Goal: Book appointment/travel/reservation

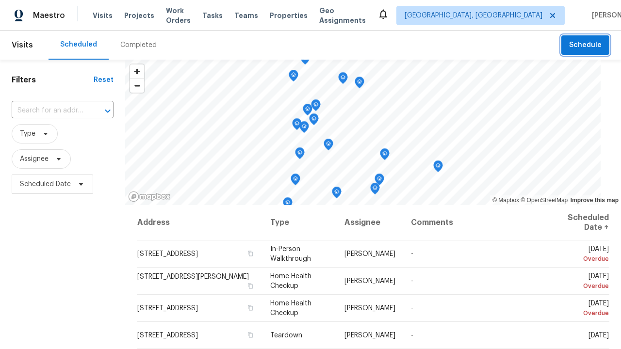
click at [586, 45] on span "Schedule" at bounding box center [585, 45] width 32 height 12
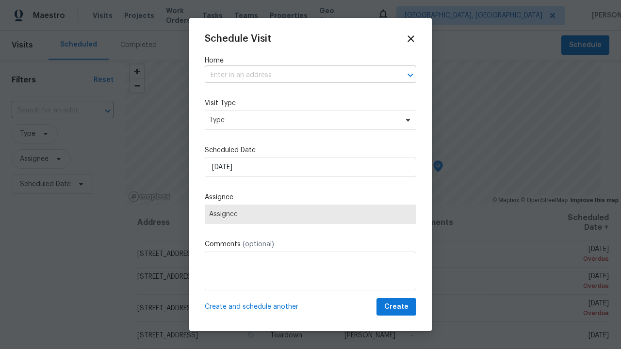
click at [297, 75] on input "text" at bounding box center [297, 75] width 184 height 15
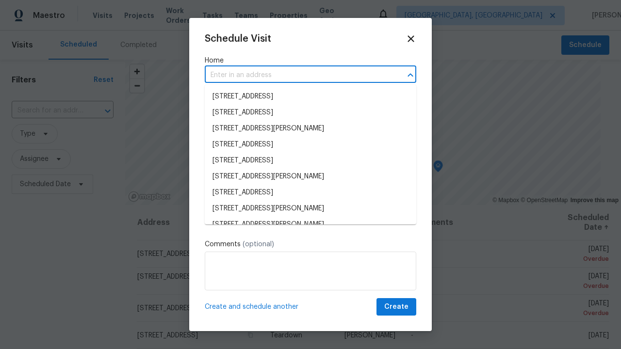
click at [310, 97] on li "[STREET_ADDRESS]" at bounding box center [310, 97] width 211 height 16
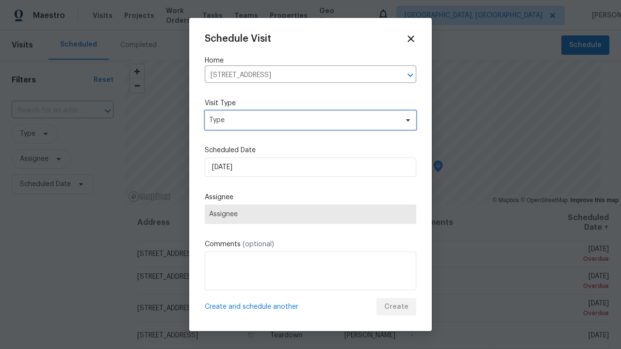
click at [303, 120] on span "Type" at bounding box center [303, 120] width 189 height 10
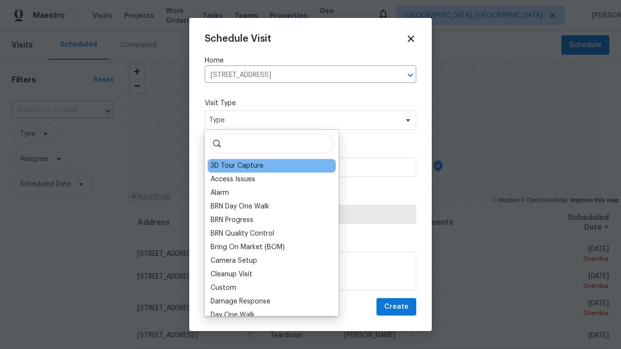
click at [236, 166] on div "3D Tour Capture" at bounding box center [237, 166] width 53 height 10
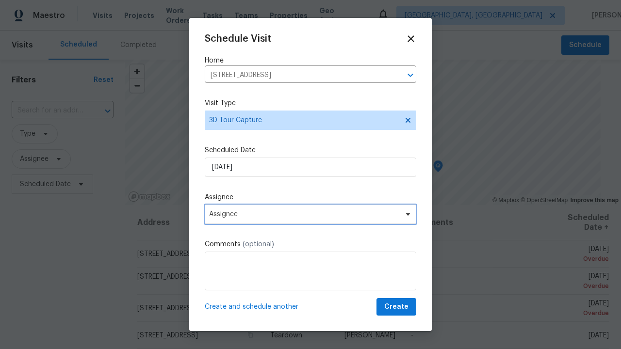
click at [304, 214] on span "Assignee" at bounding box center [304, 215] width 190 height 8
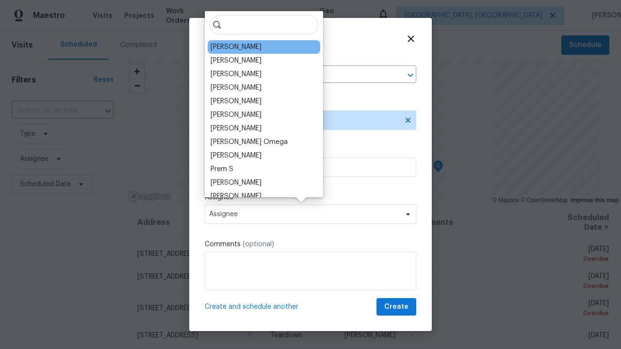
click at [230, 47] on div "[PERSON_NAME]" at bounding box center [236, 47] width 51 height 10
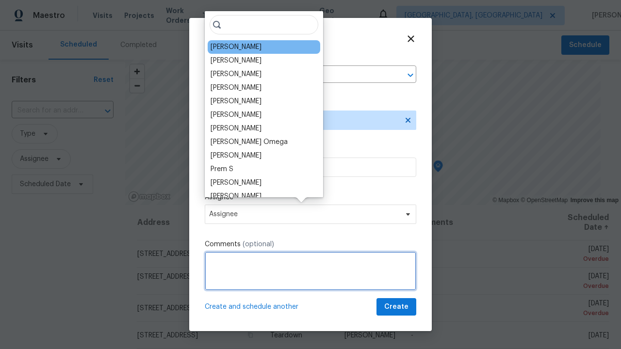
type textarea "Scheduling"
